Goal: Task Accomplishment & Management: Manage account settings

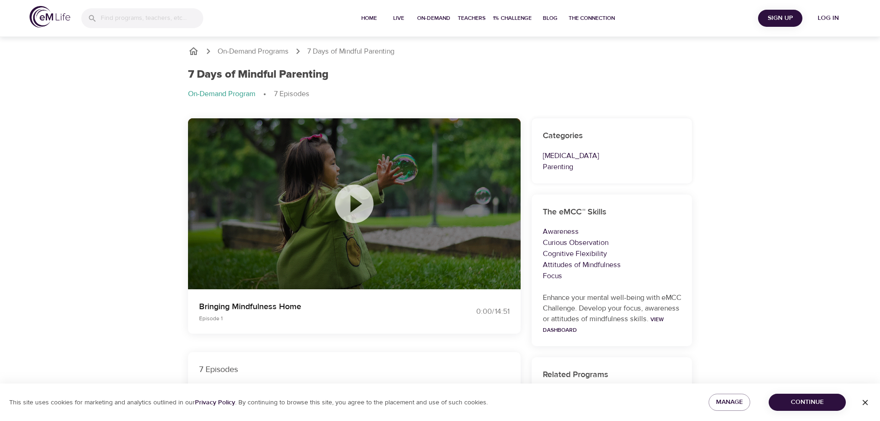
click at [347, 212] on icon at bounding box center [354, 203] width 38 height 38
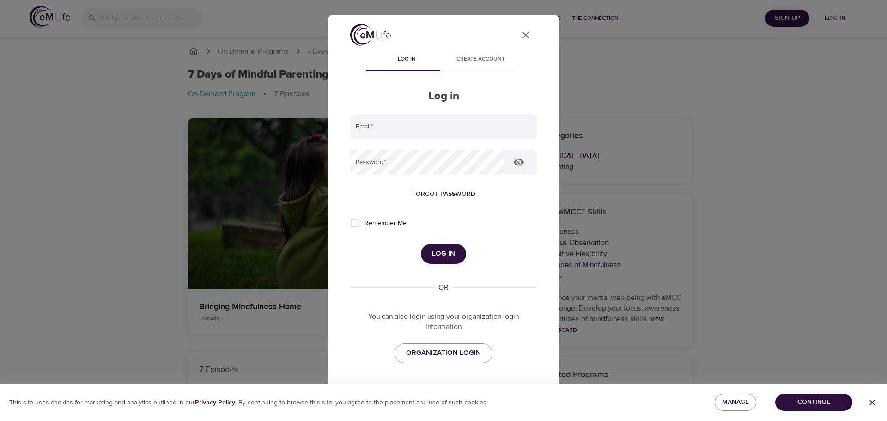
type input "[PERSON_NAME][EMAIL_ADDRESS][PERSON_NAME][DOMAIN_NAME][US_STATE]"
click at [426, 250] on button "Log in" at bounding box center [443, 253] width 45 height 19
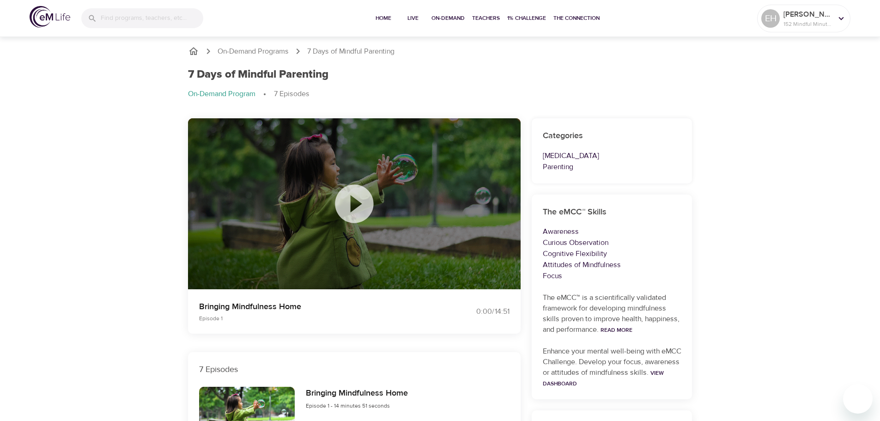
click at [361, 206] on icon at bounding box center [354, 203] width 38 height 38
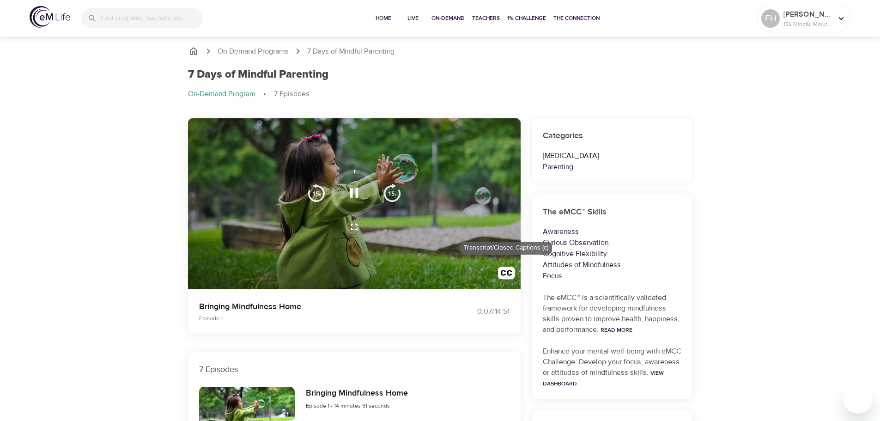
click at [503, 273] on img "button" at bounding box center [506, 274] width 17 height 17
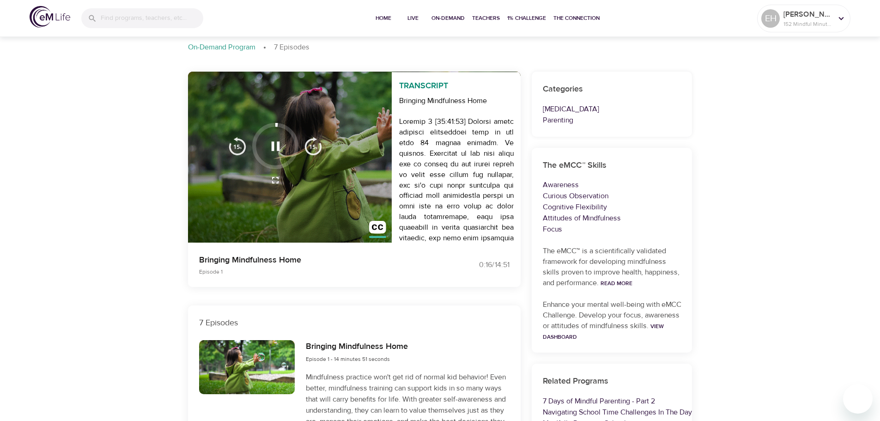
scroll to position [46, 0]
click at [374, 228] on img "button" at bounding box center [377, 229] width 17 height 17
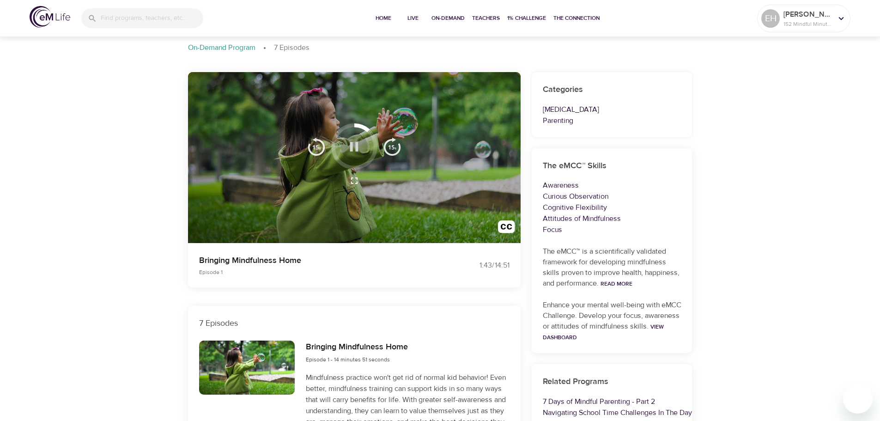
click at [347, 145] on icon "button" at bounding box center [354, 147] width 16 height 16
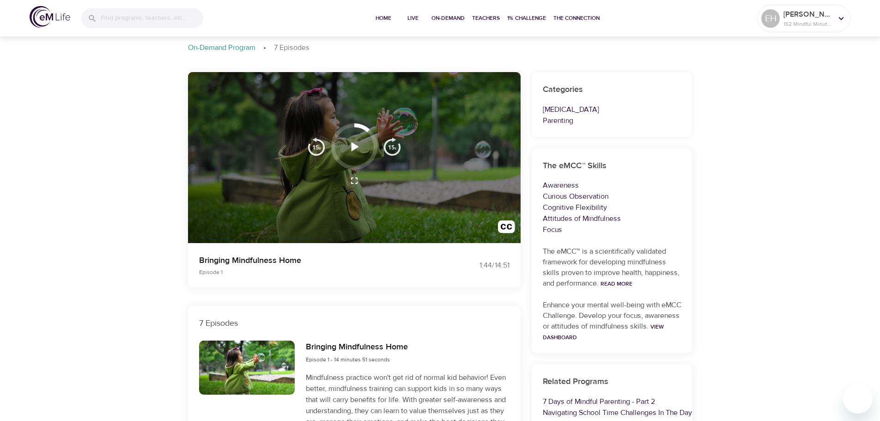
click at [354, 143] on icon "button" at bounding box center [354, 147] width 16 height 16
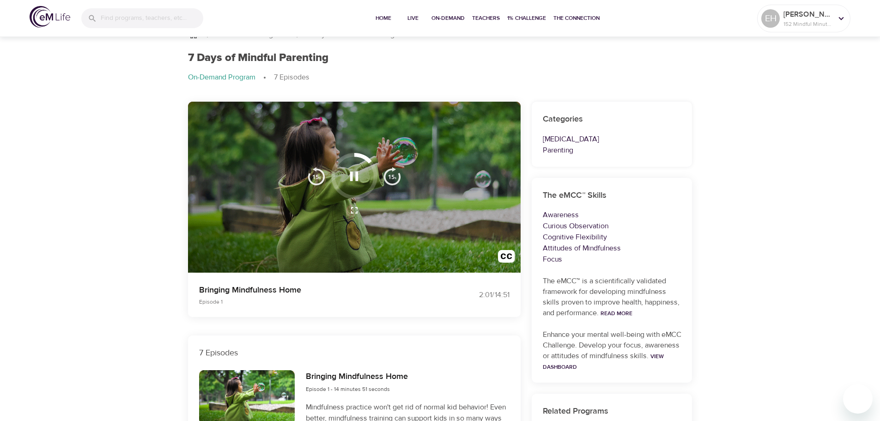
scroll to position [0, 0]
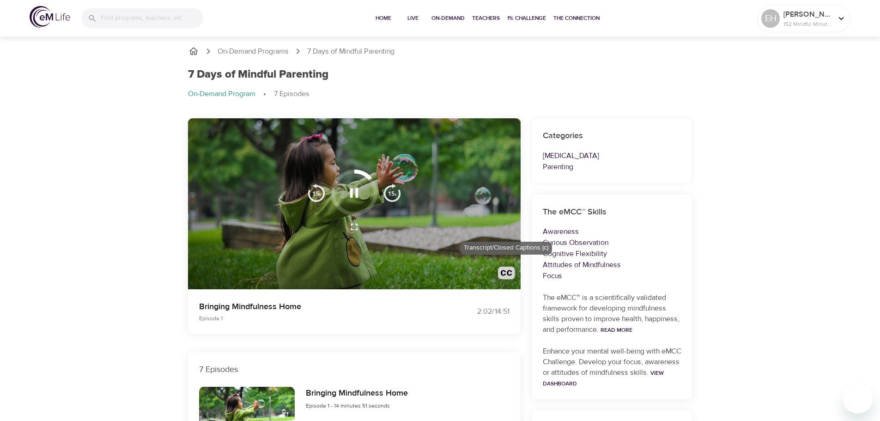
click at [502, 272] on img "button" at bounding box center [506, 274] width 17 height 17
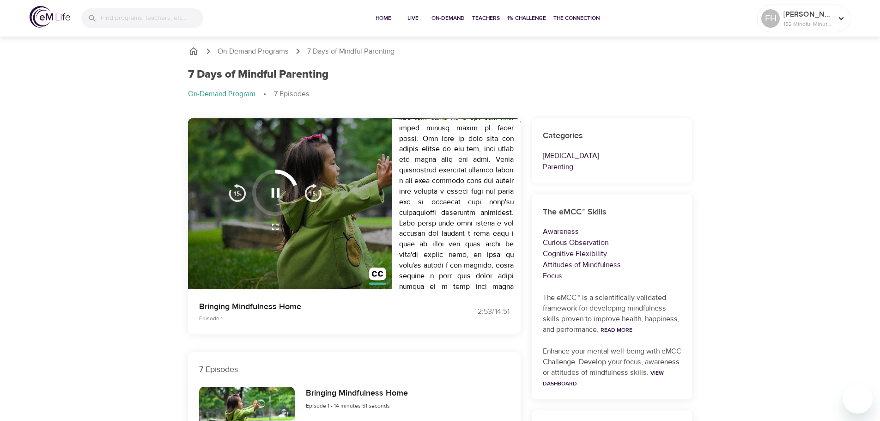
scroll to position [647, 0]
click at [272, 198] on icon "button" at bounding box center [275, 193] width 16 height 16
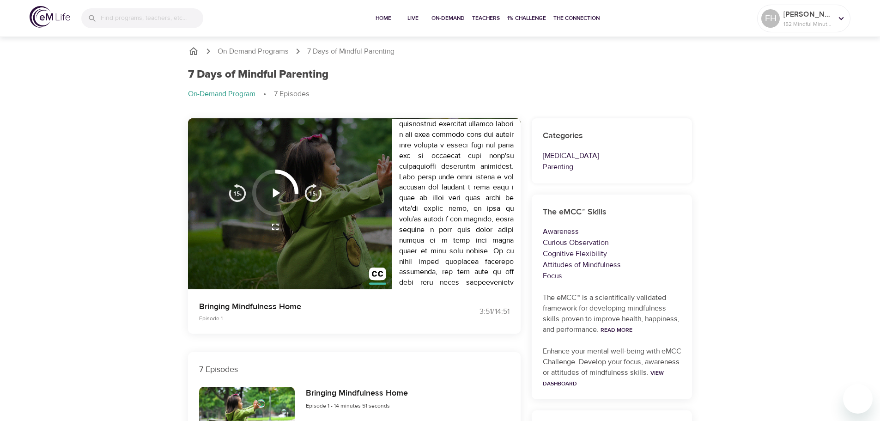
click at [272, 198] on icon "button" at bounding box center [275, 193] width 16 height 16
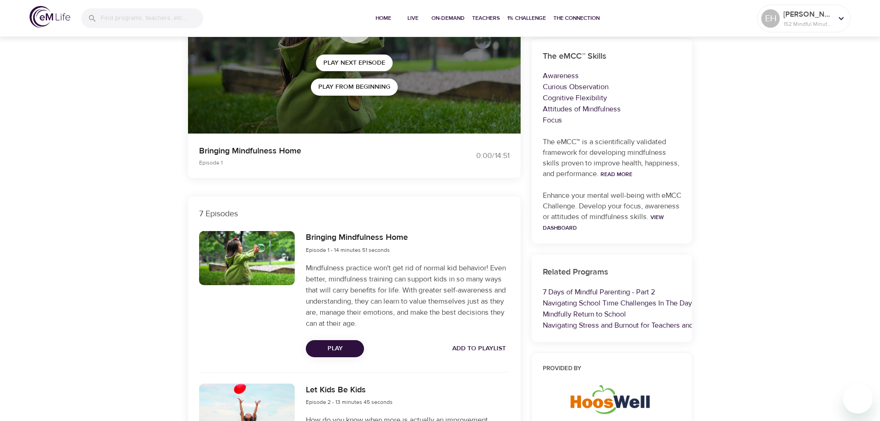
scroll to position [0, 0]
